Goal: Task Accomplishment & Management: Use online tool/utility

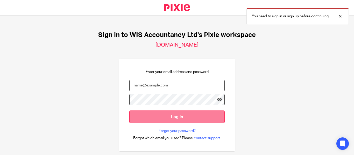
type input "khalid.azeez@wis-accountancy.co.uk"
click at [171, 119] on input "Log in" at bounding box center [176, 117] width 95 height 13
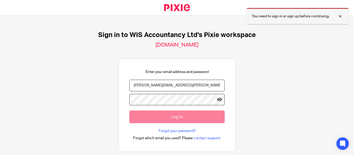
click at [337, 16] on div at bounding box center [336, 16] width 14 height 6
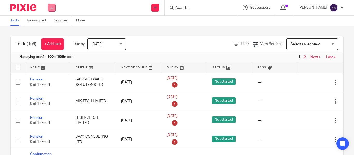
click at [53, 9] on icon at bounding box center [51, 7] width 3 height 3
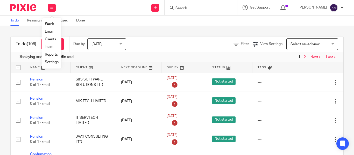
click at [54, 38] on link "Clients" at bounding box center [50, 40] width 11 height 4
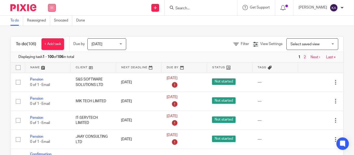
click at [48, 10] on button at bounding box center [52, 8] width 8 height 8
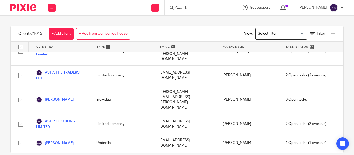
scroll to position [15719, 0]
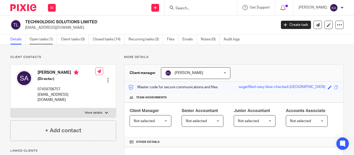
click at [43, 40] on link "Open tasks (1)" at bounding box center [43, 39] width 27 height 10
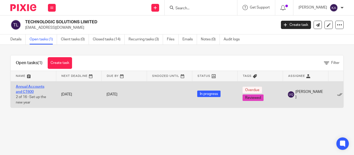
click at [34, 87] on link "Annual Accounts and CT600" at bounding box center [30, 89] width 28 height 9
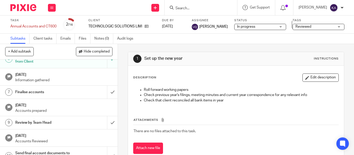
scroll to position [78, 0]
click at [25, 93] on h1 "Finalise accounts" at bounding box center [44, 92] width 58 height 8
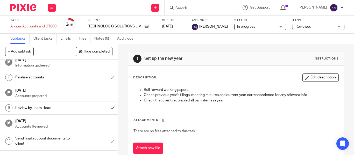
scroll to position [104, 0]
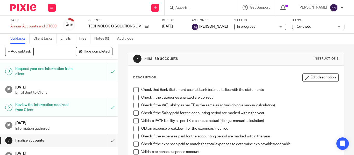
scroll to position [78, 0]
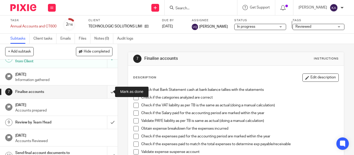
click at [108, 94] on input "submit" at bounding box center [59, 91] width 118 height 13
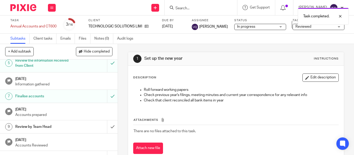
scroll to position [78, 0]
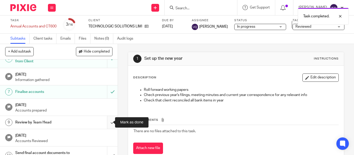
click at [107, 119] on input "submit" at bounding box center [59, 122] width 118 height 13
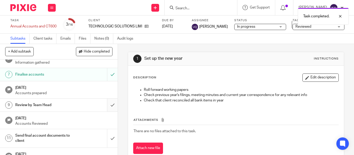
scroll to position [104, 0]
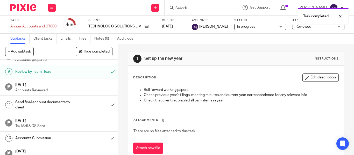
scroll to position [130, 0]
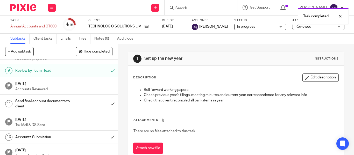
click at [39, 104] on h1 "Send final account documents to client" at bounding box center [44, 103] width 58 height 13
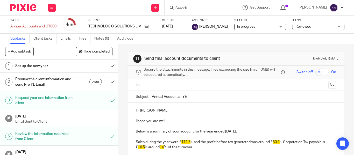
click at [159, 82] on ul at bounding box center [236, 85] width 184 height 9
click at [159, 82] on input "text" at bounding box center [235, 85] width 181 height 6
paste input "[EMAIL_ADDRESS][DOMAIN_NAME]"
click at [225, 87] on input "[EMAIL_ADDRESS][DOMAIN_NAME]" at bounding box center [235, 85] width 181 height 6
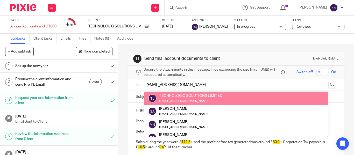
type input "[EMAIL_ADDRESS][DOMAIN_NAME]"
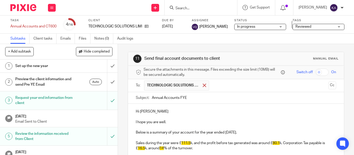
click at [205, 85] on div at bounding box center [204, 86] width 6 height 8
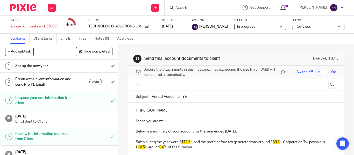
click at [236, 87] on input "text" at bounding box center [235, 85] width 181 height 6
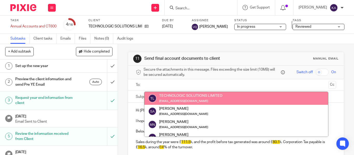
paste input "[EMAIL_ADDRESS][DOMAIN_NAME]"
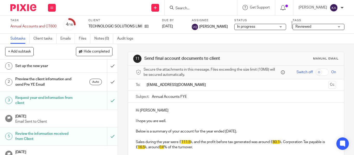
click at [197, 86] on input "[EMAIL_ADDRESS][DOMAIN_NAME]" at bounding box center [235, 85] width 181 height 6
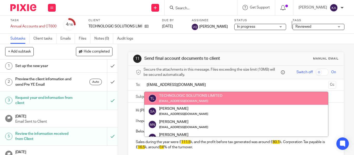
type input "[EMAIL_ADDRESS][DOMAIN_NAME]"
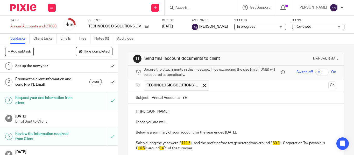
click at [206, 103] on input "Annual Accounts FYE" at bounding box center [244, 98] width 184 height 12
paste input "- TECHNOLOGIC SOLUTIONS LIMITED [PERSON_NAME]'25 - Final"
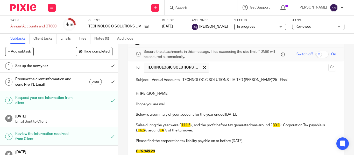
scroll to position [26, 0]
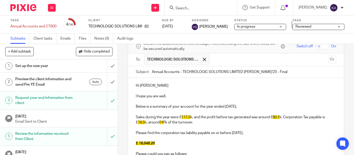
type input "Annual Accounts - TECHNOLOGIC SOLUTIONS LIMITED [PERSON_NAME]'25 - Final"
click at [185, 117] on span "111.5" at bounding box center [185, 118] width 9 height 4
click at [273, 117] on span "80.1" at bounding box center [273, 118] width 7 height 4
click at [326, 119] on span "16.5" at bounding box center [329, 118] width 7 height 4
click at [162, 122] on p "Sales during the year were £ 47.6 k, and the profit before tax generated was ar…" at bounding box center [236, 120] width 200 height 11
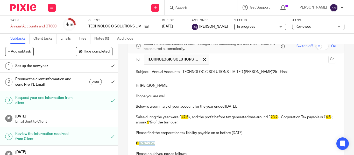
drag, startPoint x: 138, startPoint y: 142, endPoint x: 158, endPoint y: 142, distance: 20.2
click at [158, 142] on p "£ 16,048.20" at bounding box center [236, 143] width 200 height 5
drag, startPoint x: 181, startPoint y: 73, endPoint x: 240, endPoint y: 71, distance: 59.4
click at [240, 71] on input "Annual Accounts - TECHNOLOGIC SOLUTIONS LIMITED [PERSON_NAME]'25 - Final" at bounding box center [244, 72] width 184 height 12
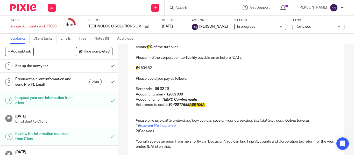
scroll to position [104, 0]
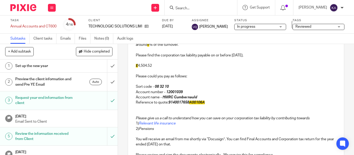
click at [186, 104] on em "9140017658 A00106A" at bounding box center [186, 103] width 36 height 4
click at [238, 104] on p "Reference to quote: 9140017658A00103A" at bounding box center [236, 102] width 200 height 5
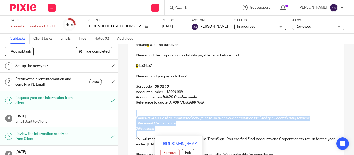
drag, startPoint x: 146, startPoint y: 122, endPoint x: 133, endPoint y: 115, distance: 14.7
click at [133, 115] on div "Hi [PERSON_NAME] I hope you are well. Below is a summary of your account for th…" at bounding box center [236, 86] width 216 height 172
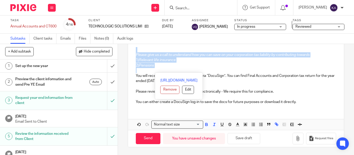
click at [167, 68] on p at bounding box center [236, 70] width 200 height 5
drag, startPoint x: 151, startPoint y: 58, endPoint x: 134, endPoint y: 54, distance: 17.8
click at [134, 54] on div "Hi [PERSON_NAME] I hope you are well. Below is a summary of your account for th…" at bounding box center [236, 23] width 216 height 172
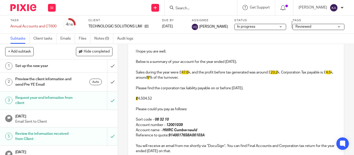
scroll to position [41, 0]
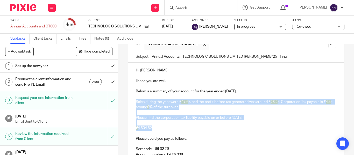
drag, startPoint x: 152, startPoint y: 128, endPoint x: 131, endPoint y: 103, distance: 33.6
click at [131, 103] on div "Hi [PERSON_NAME] I hope you are well. Below is a summary of your account for th…" at bounding box center [236, 136] width 216 height 146
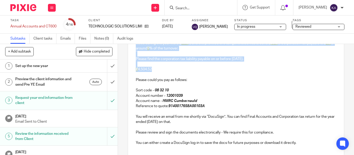
scroll to position [141, 0]
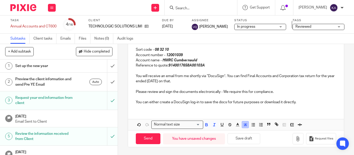
click at [247, 124] on rect "button" at bounding box center [247, 124] width 0 height 0
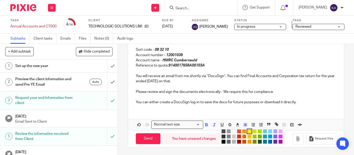
click at [232, 131] on li "color:#FFFFFF" at bounding box center [234, 132] width 4 height 4
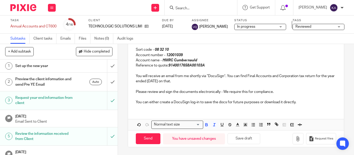
scroll to position [63, 0]
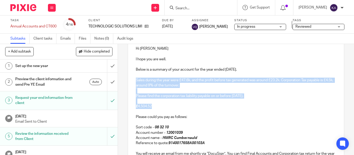
click at [207, 103] on p at bounding box center [236, 101] width 200 height 5
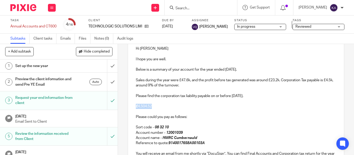
drag, startPoint x: 158, startPoint y: 107, endPoint x: 134, endPoint y: 106, distance: 24.1
click at [134, 106] on div "Hi [PERSON_NAME] I hope you are well. Below is a summary of your account for th…" at bounding box center [236, 114] width 216 height 146
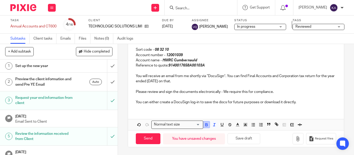
click at [206, 123] on icon "button" at bounding box center [206, 125] width 5 height 5
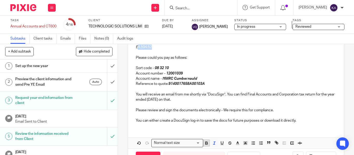
click at [206, 144] on icon "button" at bounding box center [206, 143] width 5 height 5
click at [188, 56] on p "Please could you pay as follows:" at bounding box center [236, 57] width 200 height 5
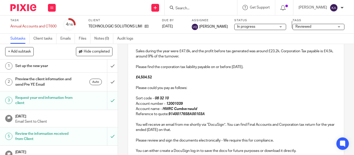
scroll to position [45, 0]
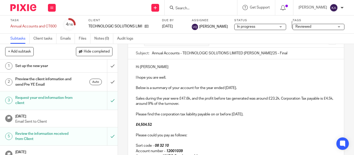
click at [138, 125] on strong "£ 4,504.52" at bounding box center [144, 125] width 16 height 4
click at [163, 127] on p "£ 4,504.52" at bounding box center [236, 124] width 200 height 5
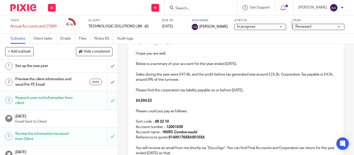
scroll to position [96, 0]
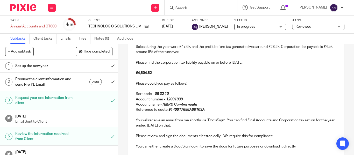
click at [178, 109] on em "9140017658A00103A" at bounding box center [186, 110] width 36 height 4
click at [222, 107] on p "Reference to quote: 9140017658A00103A" at bounding box center [236, 109] width 200 height 5
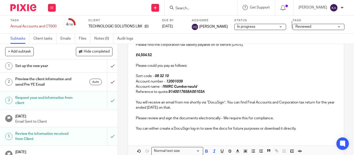
scroll to position [141, 0]
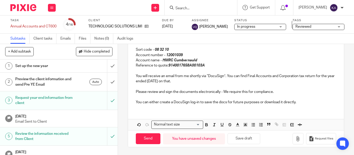
drag, startPoint x: 304, startPoint y: 104, endPoint x: 313, endPoint y: 103, distance: 9.2
click at [306, 104] on p "You can either create a DocuSign log-in to save the docs for future purposes or…" at bounding box center [236, 102] width 200 height 5
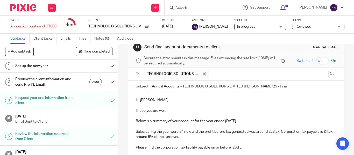
scroll to position [11, 0]
click at [281, 91] on input "Annual Accounts - TECHNOLOGIC SOLUTIONS LIMITED [PERSON_NAME]'25 - Final" at bounding box center [244, 87] width 184 height 12
click at [328, 75] on button "Cc" at bounding box center [332, 74] width 8 height 8
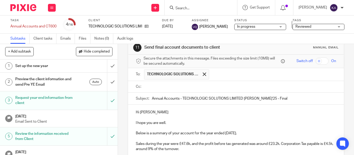
click at [202, 88] on input "text" at bounding box center [239, 87] width 188 height 6
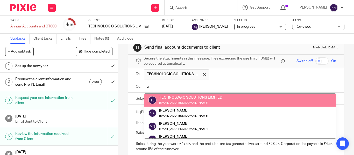
type input "us"
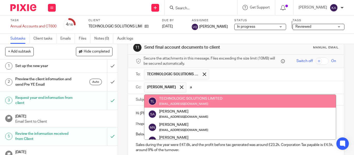
click at [193, 84] on input "a" at bounding box center [261, 87] width 145 height 10
type input "anu"
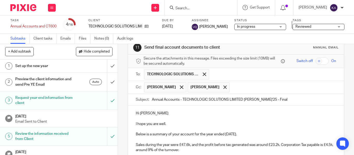
drag, startPoint x: 285, startPoint y: 99, endPoint x: 300, endPoint y: 99, distance: 15.0
click at [295, 99] on input "Annual Accounts - TECHNOLOGIC SOLUTIONS LIMITED [PERSON_NAME]'25 - Final" at bounding box center [244, 100] width 184 height 12
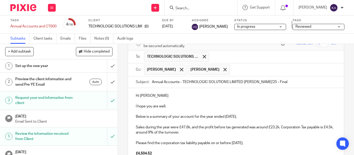
scroll to position [37, 0]
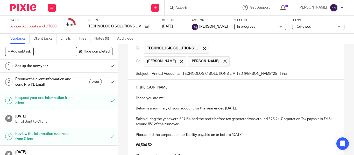
click at [153, 90] on p "Hi [PERSON_NAME]" at bounding box center [236, 87] width 200 height 5
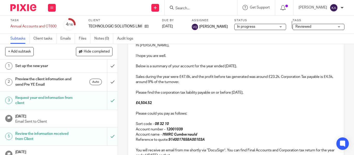
scroll to position [154, 0]
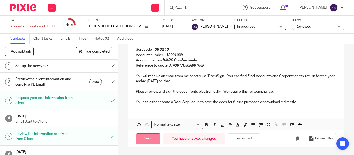
click at [146, 140] on input "Send" at bounding box center [148, 138] width 25 height 11
type input "Sent"
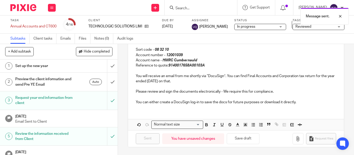
click at [299, 27] on span "Reviewed" at bounding box center [303, 27] width 16 height 4
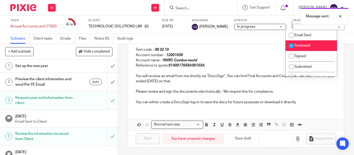
click at [290, 46] on input "checkbox" at bounding box center [291, 46] width 10 height 10
checkbox input "false"
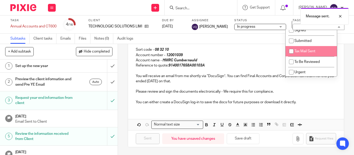
scroll to position [52, 0]
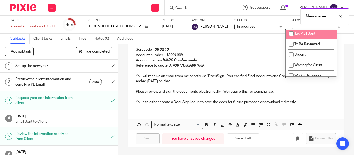
click at [292, 51] on ul "Email Sent Reviewed Signed Submitted Tax Mail Sent To Be Reviewed Urgent Waitin…" at bounding box center [310, 53] width 51 height 47
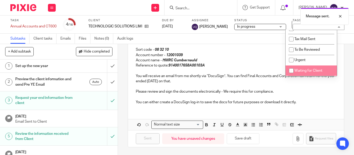
scroll to position [26, 0]
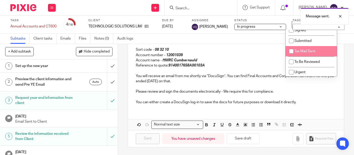
click at [291, 49] on input "checkbox" at bounding box center [291, 51] width 10 height 10
checkbox input "true"
click at [264, 63] on p "Reference to quote: 9140017658A00103A" at bounding box center [236, 65] width 200 height 5
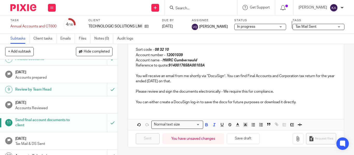
scroll to position [155, 0]
